Goal: Ask a question

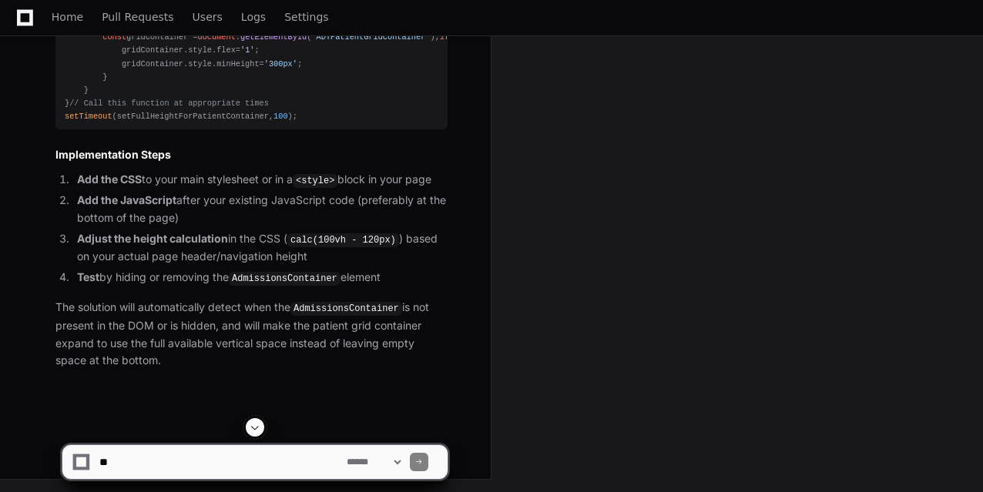
scroll to position [5906, 0]
click at [148, 464] on textarea at bounding box center [219, 462] width 247 height 34
type textarea "**"
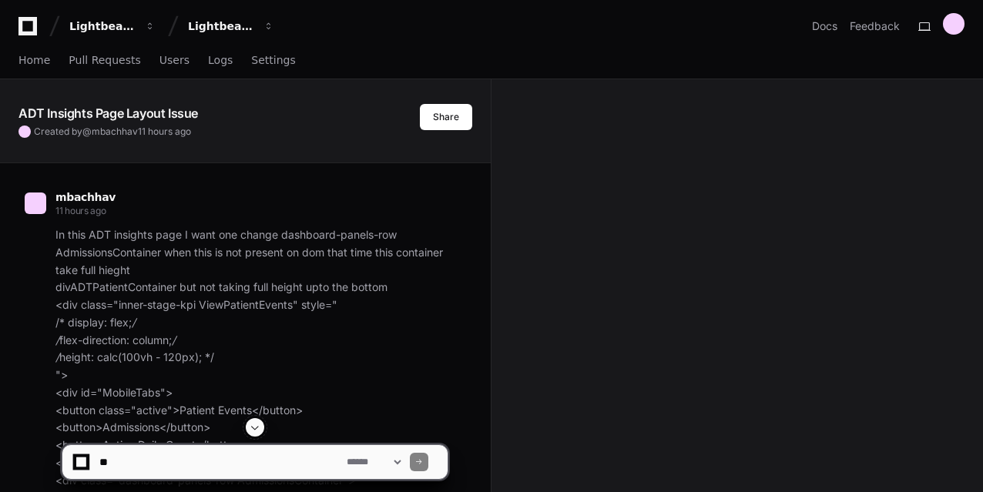
click at [423, 464] on span at bounding box center [419, 462] width 8 height 8
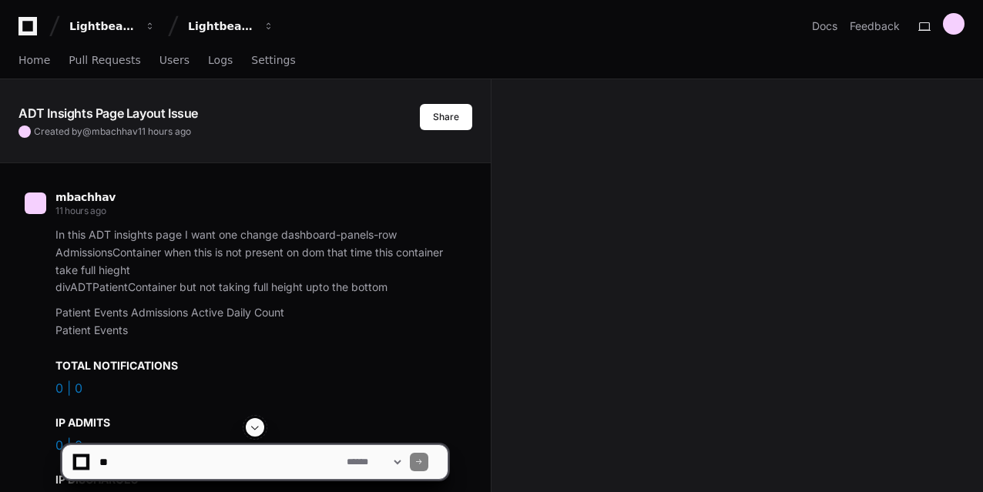
click at [209, 455] on textarea at bounding box center [219, 462] width 247 height 34
click at [270, 467] on textarea at bounding box center [219, 462] width 247 height 34
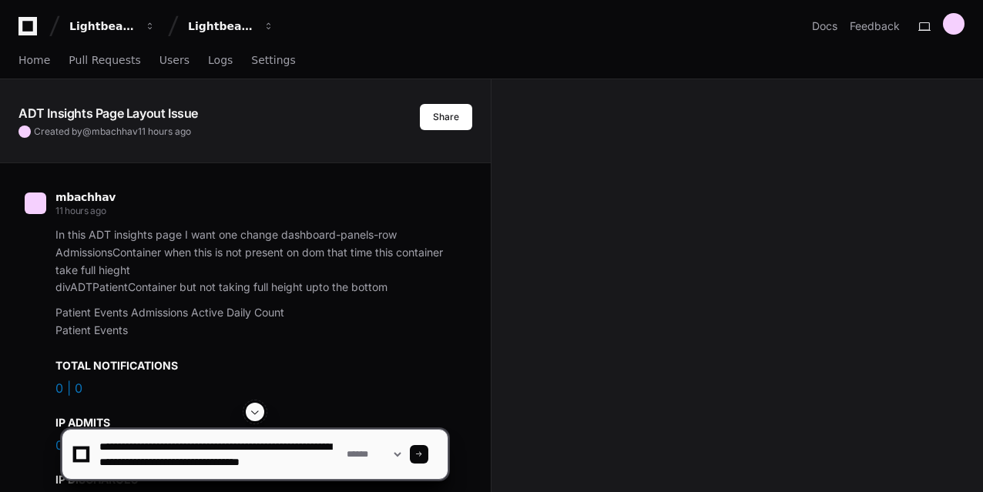
scroll to position [5, 0]
type textarea "**********"
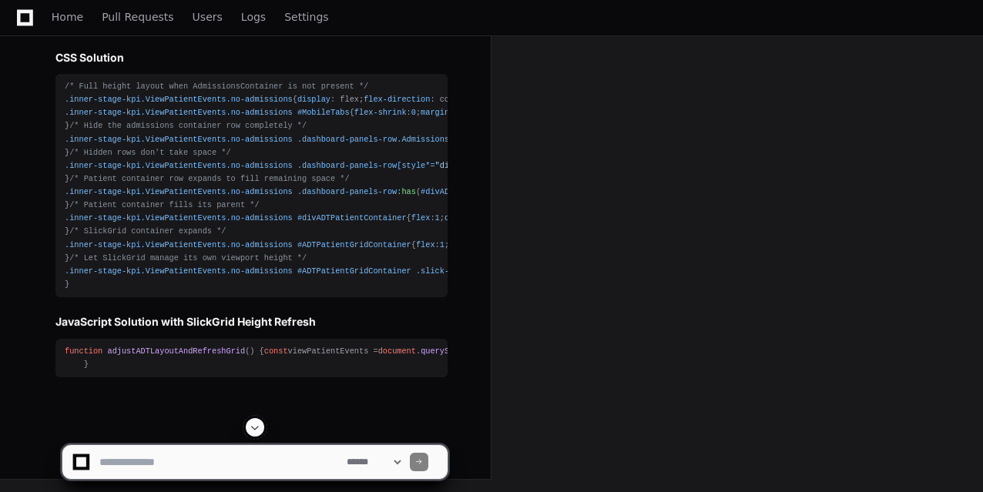
scroll to position [8012, 0]
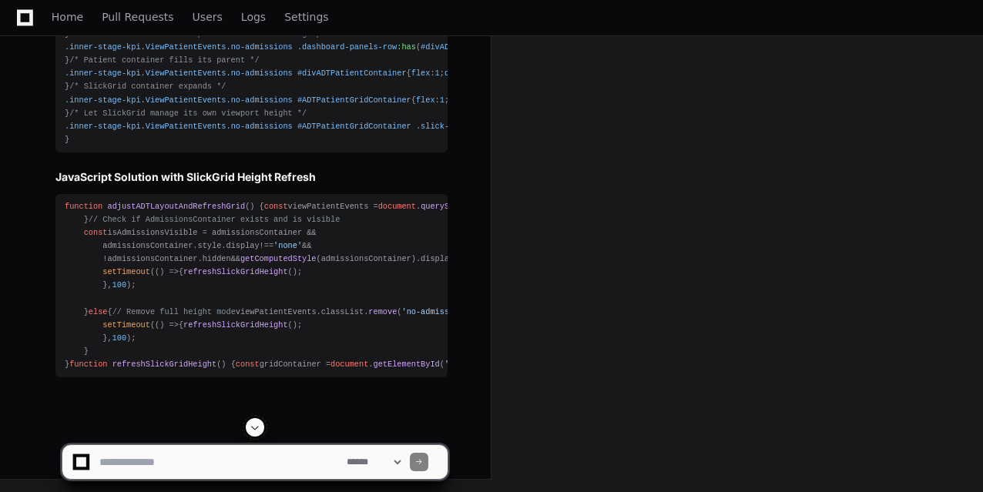
click at [183, 145] on article "Perfect! Here's the complete solution that applies CSS for full height when Adm…" at bounding box center [251, 105] width 392 height 543
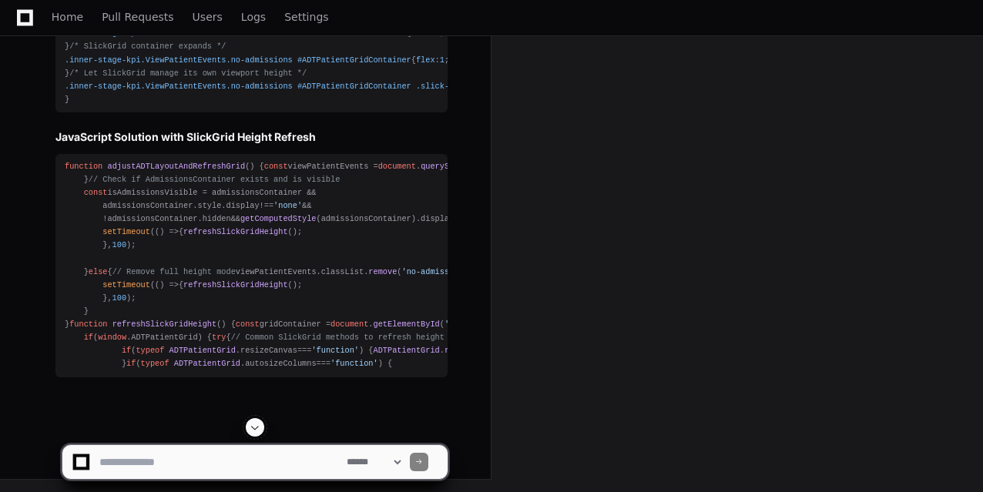
scroll to position [9137, 0]
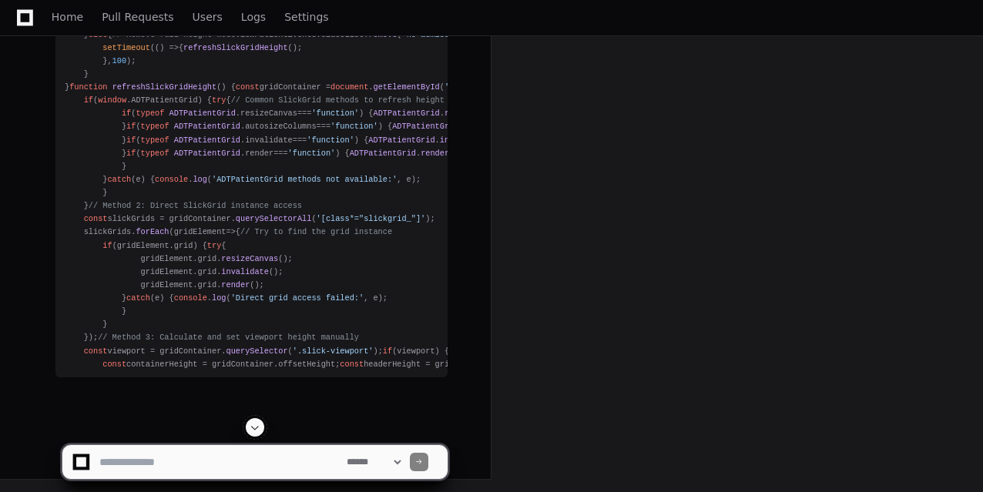
click at [259, 431] on span at bounding box center [255, 427] width 12 height 12
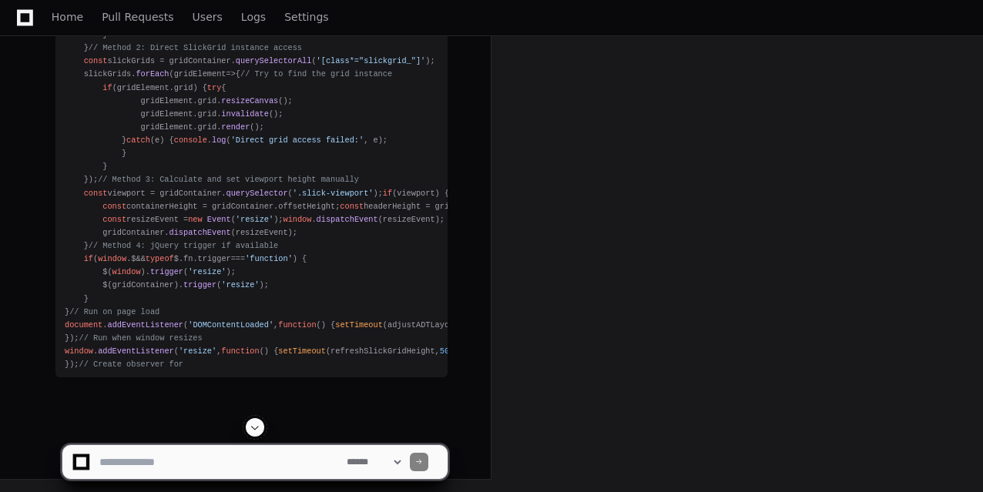
click at [259, 431] on span at bounding box center [255, 427] width 12 height 12
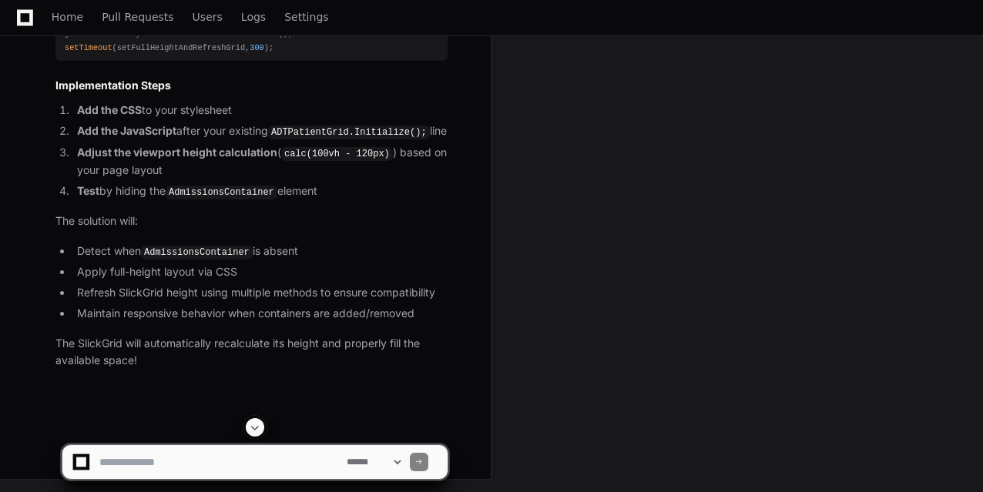
scroll to position [10365, 0]
